Goal: Task Accomplishment & Management: Manage account settings

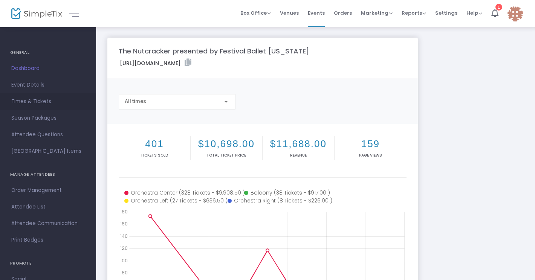
click at [32, 101] on span "Times & Tickets" at bounding box center [47, 102] width 73 height 10
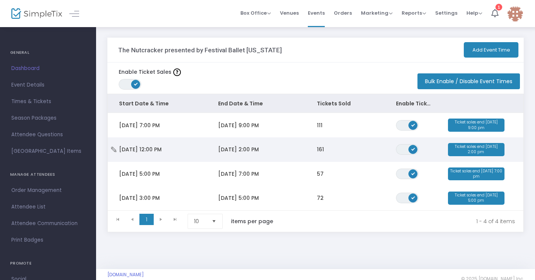
click at [248, 151] on span "12/6/2025 2:00 PM" at bounding box center [238, 150] width 41 height 8
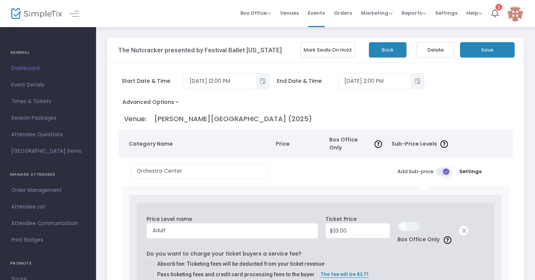
click at [310, 50] on button "Mark Seats On Hold" at bounding box center [327, 49] width 55 height 15
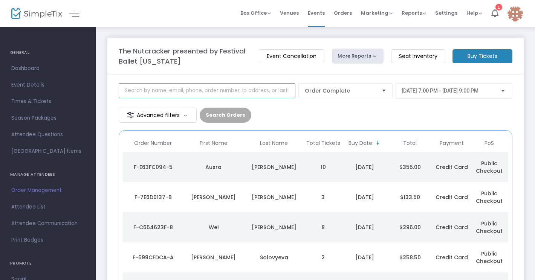
click at [193, 92] on input at bounding box center [207, 90] width 177 height 15
type input "[PERSON_NAME]"
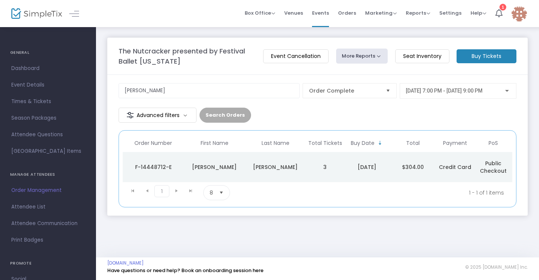
click at [470, 93] on span "[DATE] 7:00 PM - [DATE] 9:00 PM" at bounding box center [444, 91] width 77 height 6
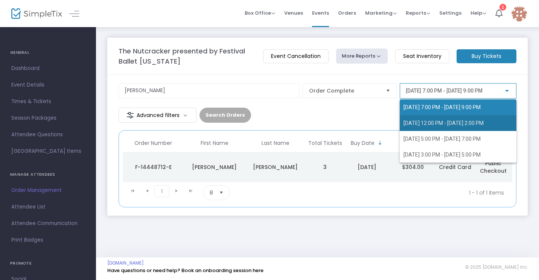
click at [453, 126] on span "[DATE] 12:00 PM - [DATE] 2:00 PM" at bounding box center [444, 123] width 80 height 6
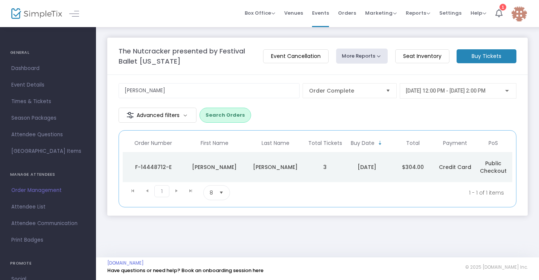
click at [295, 171] on div "[PERSON_NAME]" at bounding box center [275, 167] width 57 height 8
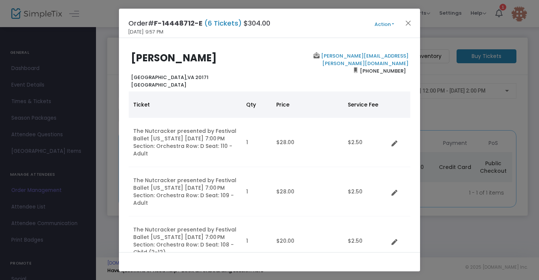
click at [383, 23] on button "Action" at bounding box center [384, 24] width 45 height 8
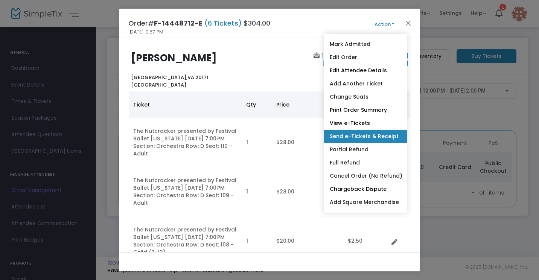
click at [394, 133] on link "Send e-Tickets & Receipt" at bounding box center [365, 136] width 83 height 13
type input "[PERSON_NAME][EMAIL_ADDRESS][PERSON_NAME][DOMAIN_NAME]"
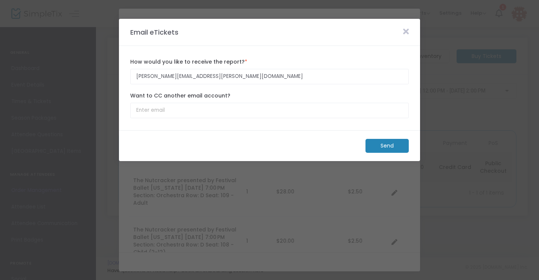
click at [382, 141] on m-button "Send" at bounding box center [387, 146] width 43 height 14
